Goal: Find specific page/section: Find specific page/section

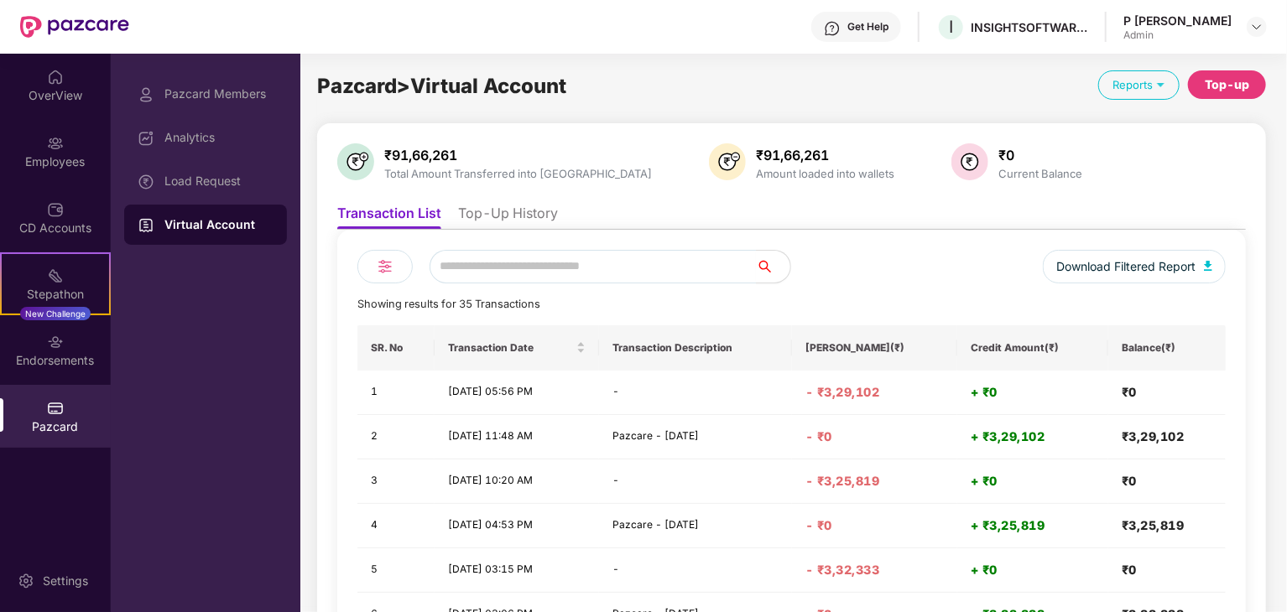
click at [525, 205] on li "Top-Up History" at bounding box center [508, 217] width 100 height 24
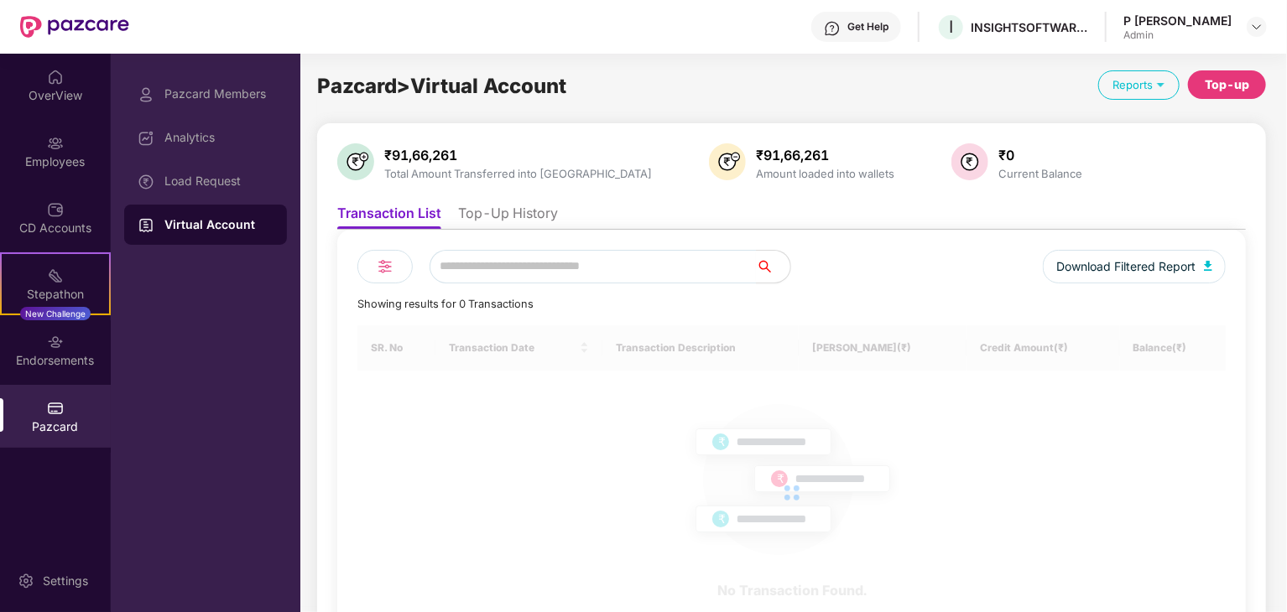
click at [529, 213] on li "Top-Up History" at bounding box center [508, 217] width 100 height 24
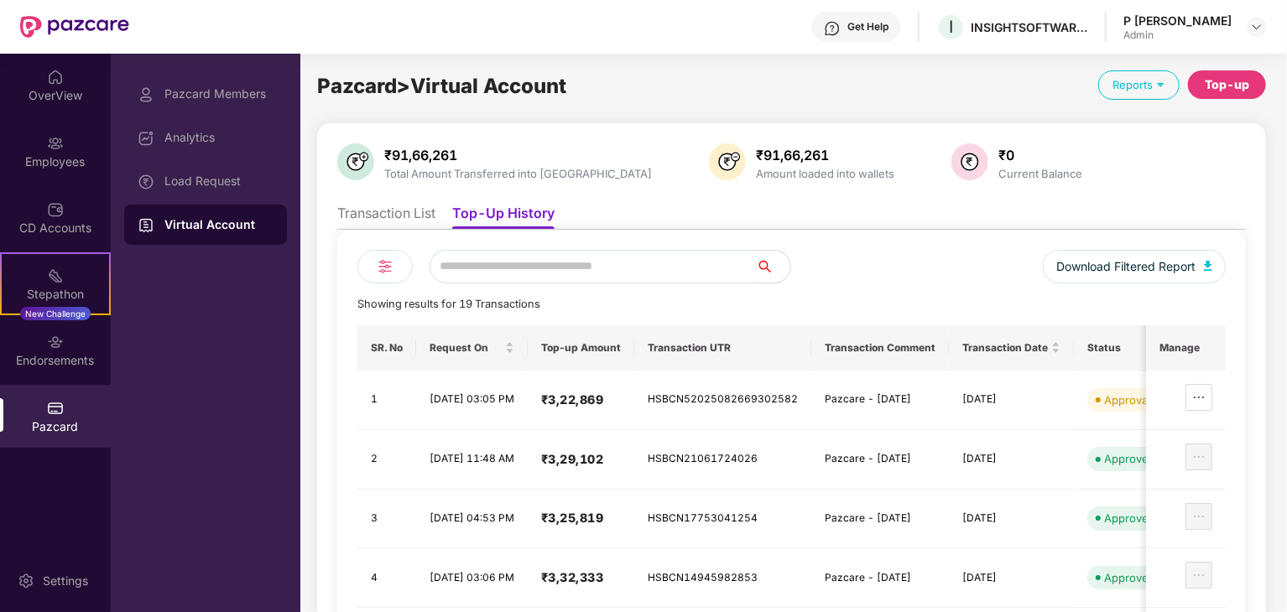
click at [985, 278] on div "Download Filtered Report" at bounding box center [1009, 267] width 434 height 34
